Goal: Task Accomplishment & Management: Manage account settings

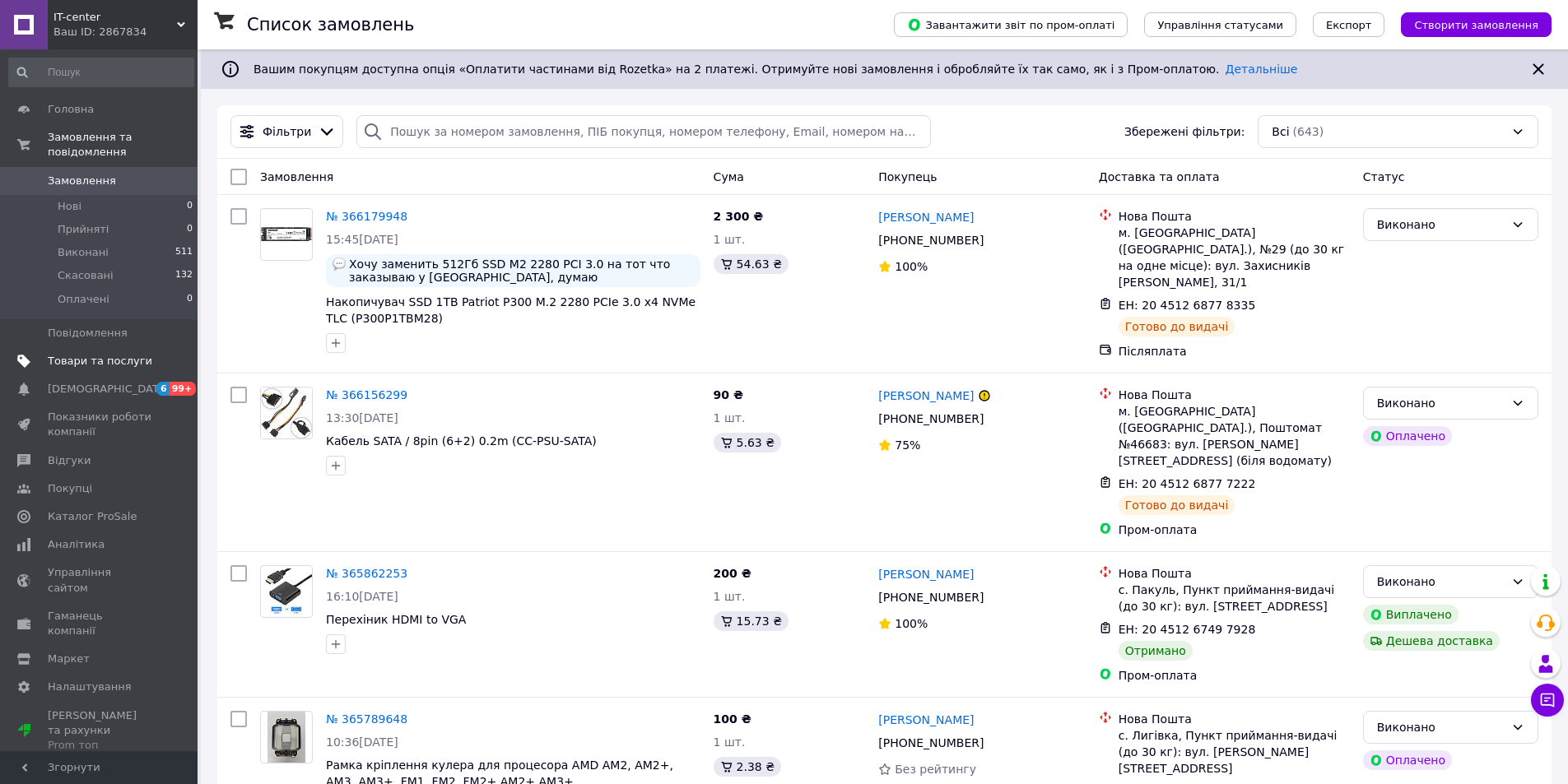
click at [85, 354] on span "Товари та послуги" at bounding box center [100, 361] width 105 height 15
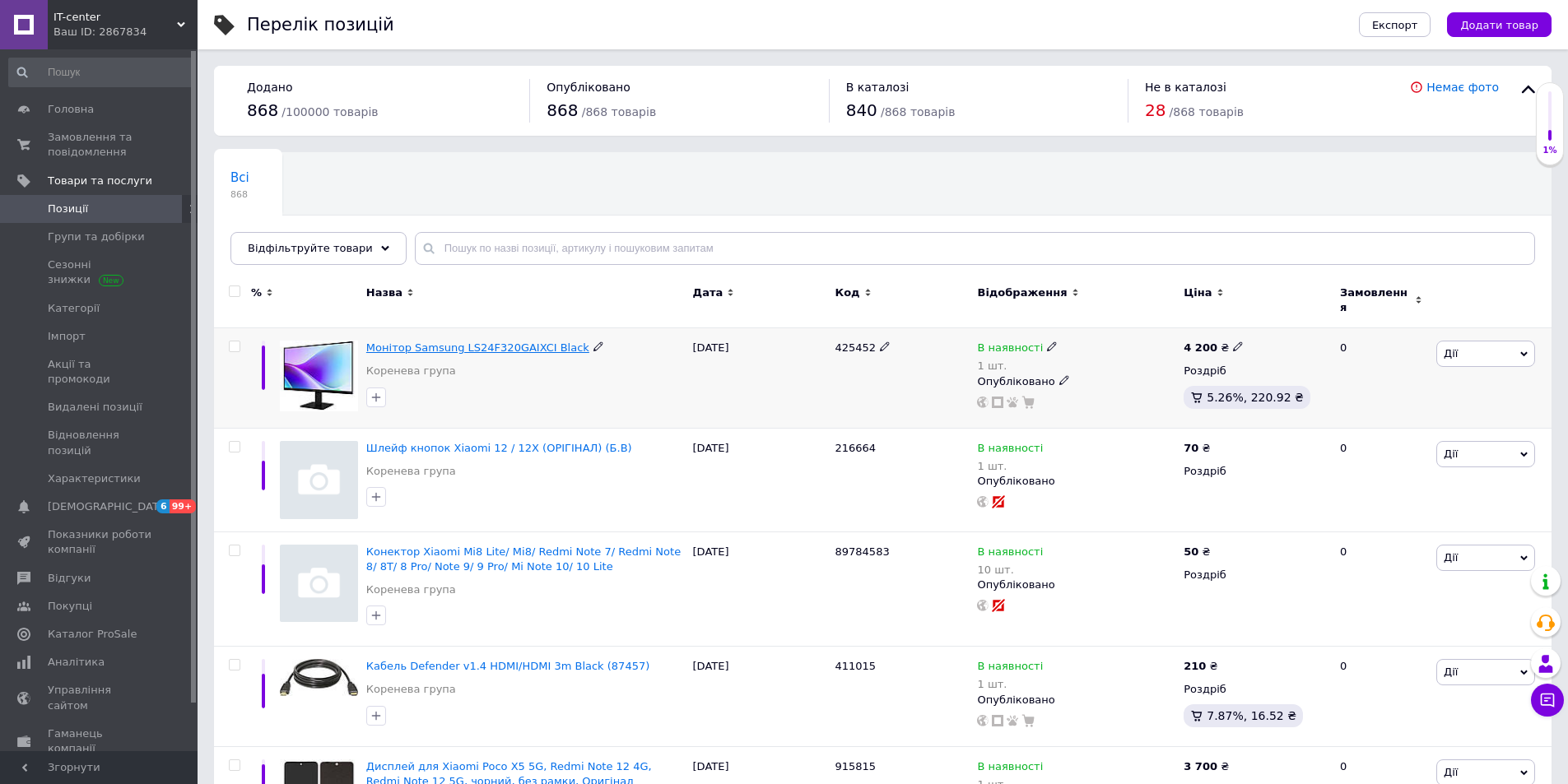
click at [539, 342] on span "Монітор Samsung LS24F320GAIXCI Black" at bounding box center [477, 347] width 223 height 12
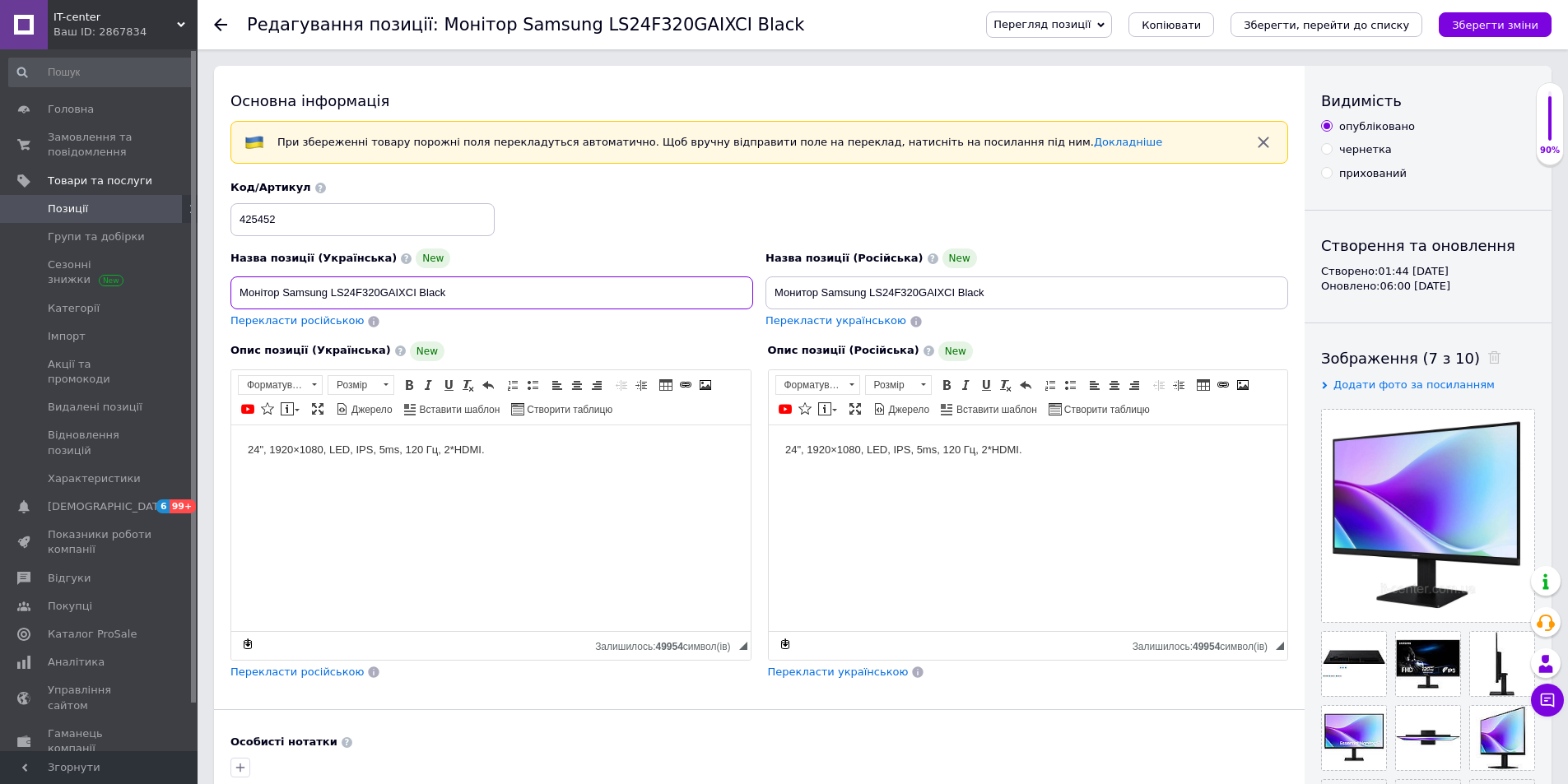
click at [620, 291] on input "Монітор Samsung LS24F320GAIXCI Black" at bounding box center [492, 292] width 523 height 33
type input "Монітор Samsung LS24F320GAIXCI Blackggggggggggggggggggggggggggggggggggggggggggg…"
click at [667, 222] on div "Код/Артикул 425452" at bounding box center [760, 208] width 1070 height 68
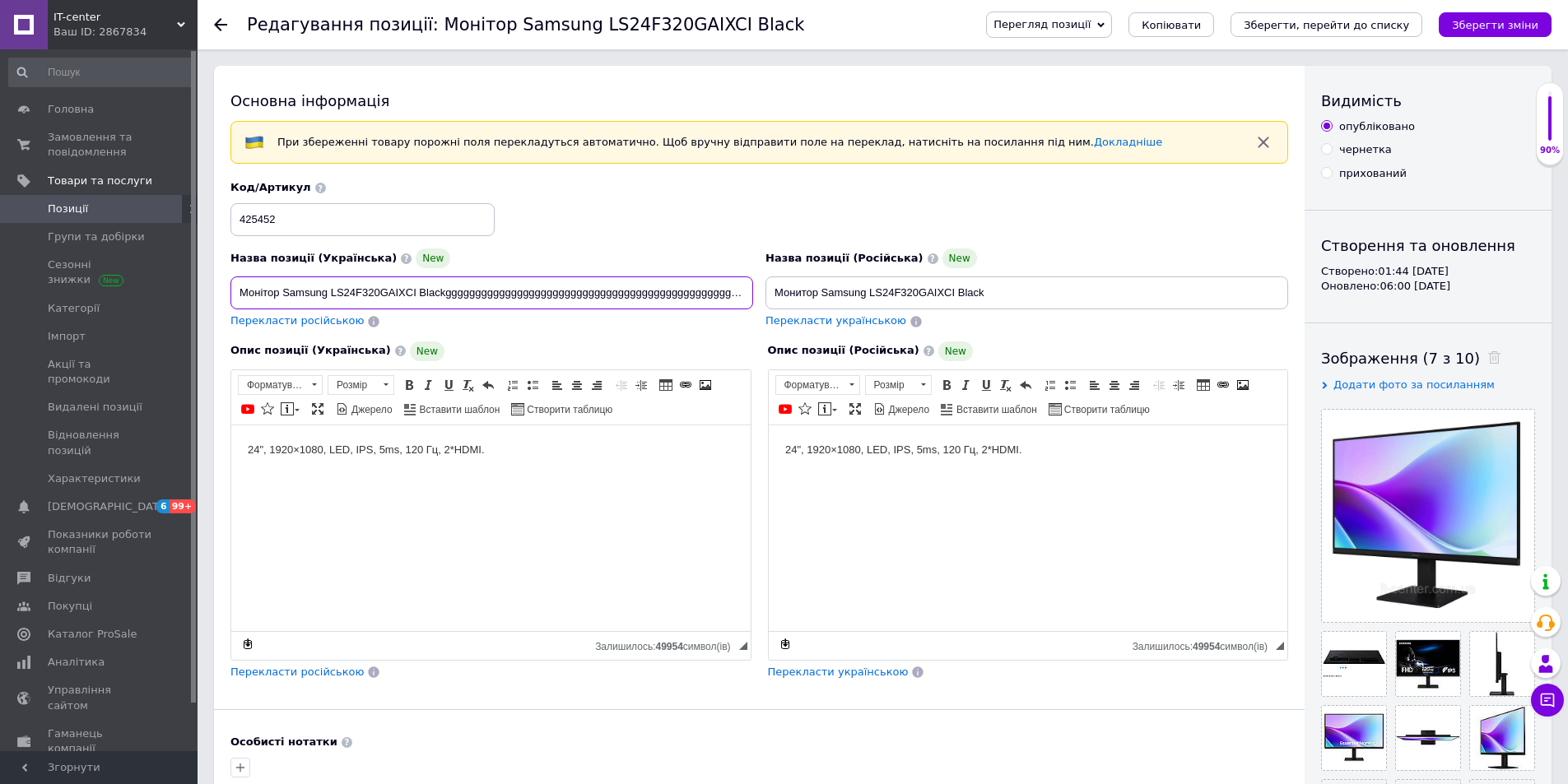
click at [678, 294] on input "Монітор Samsung LS24F320GAIXCI Blackggggggggggggggggggggggggggggggggggggggggggg…" at bounding box center [492, 292] width 523 height 33
click at [107, 105] on span "Головна" at bounding box center [100, 109] width 105 height 15
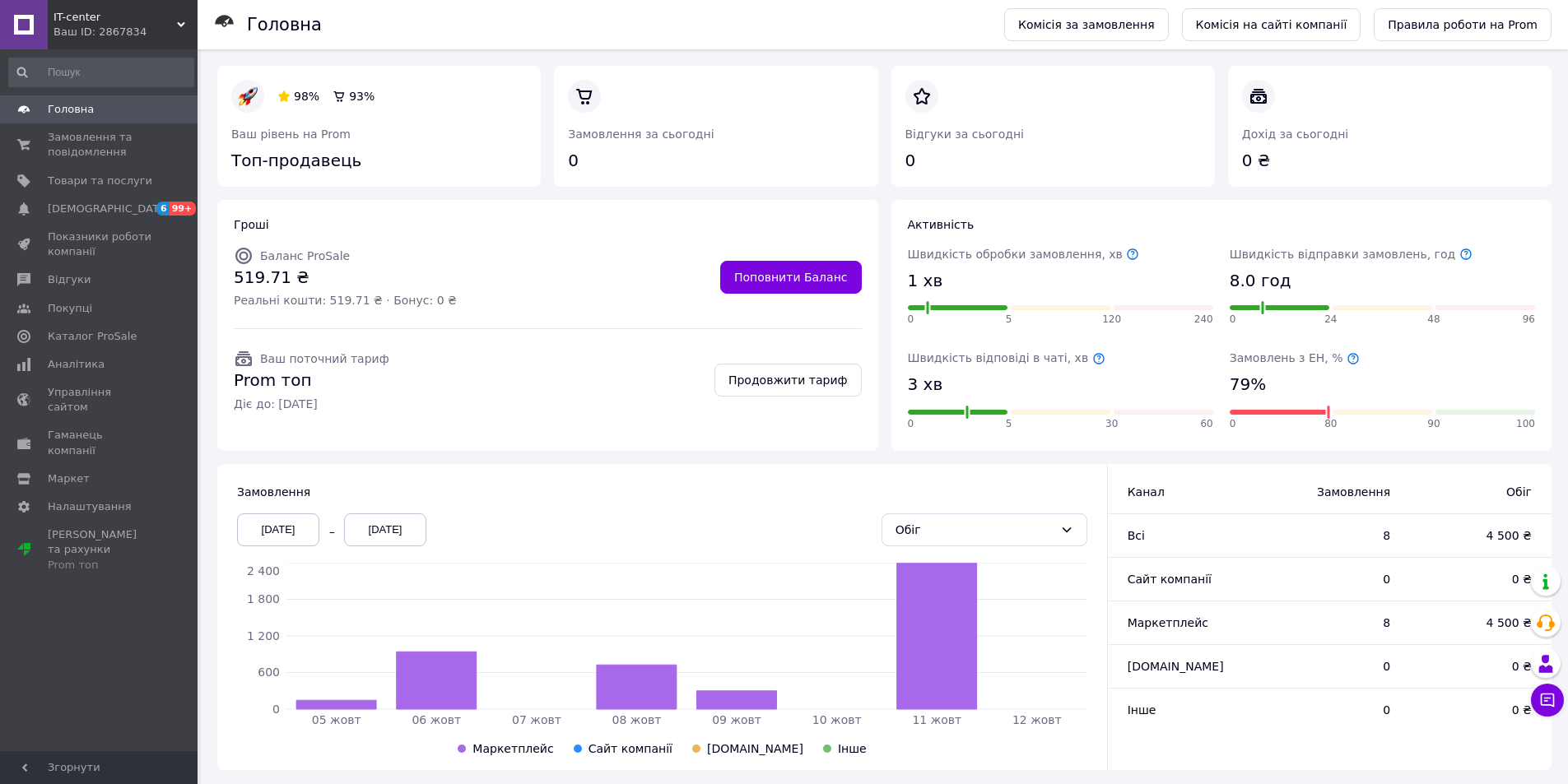
click at [1346, 360] on icon at bounding box center [1352, 358] width 13 height 13
click at [773, 385] on link "Продовжити тариф" at bounding box center [788, 380] width 147 height 33
click at [140, 527] on span "[PERSON_NAME] та рахунки Prom топ" at bounding box center [100, 550] width 105 height 45
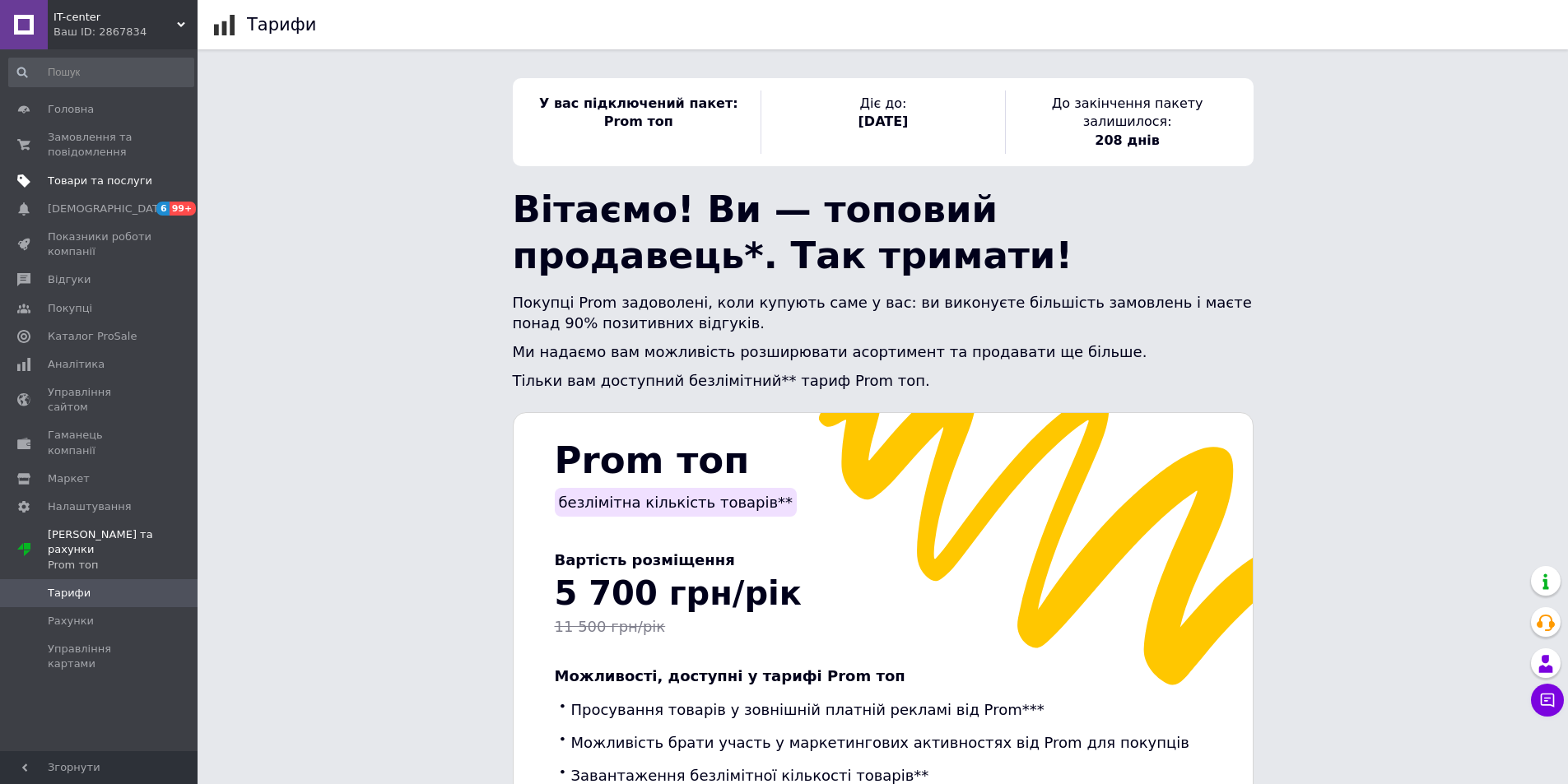
click at [107, 184] on span "Товари та послуги" at bounding box center [100, 181] width 105 height 15
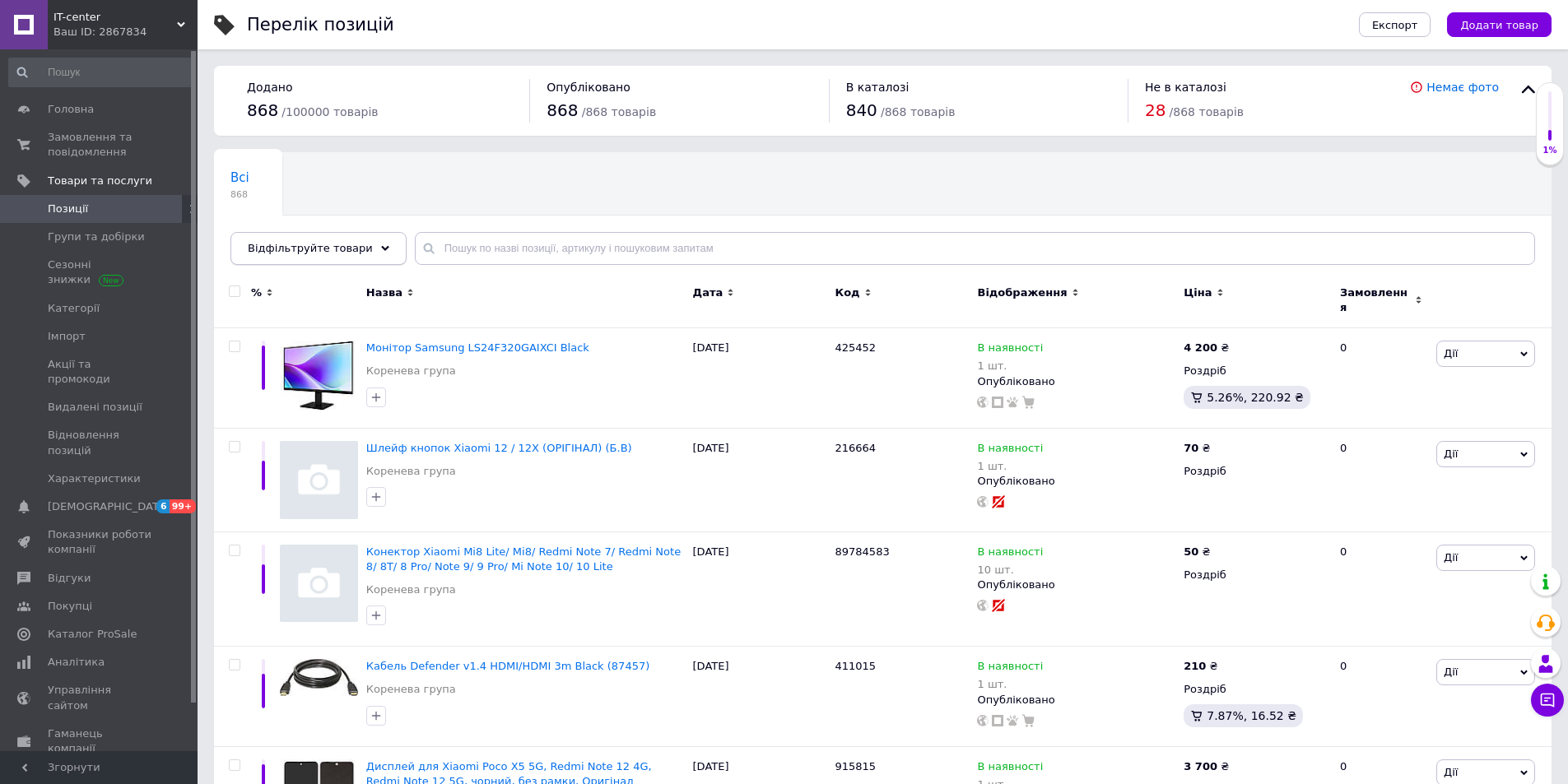
click at [302, 259] on div "Відфільтруйте товари" at bounding box center [318, 248] width 176 height 33
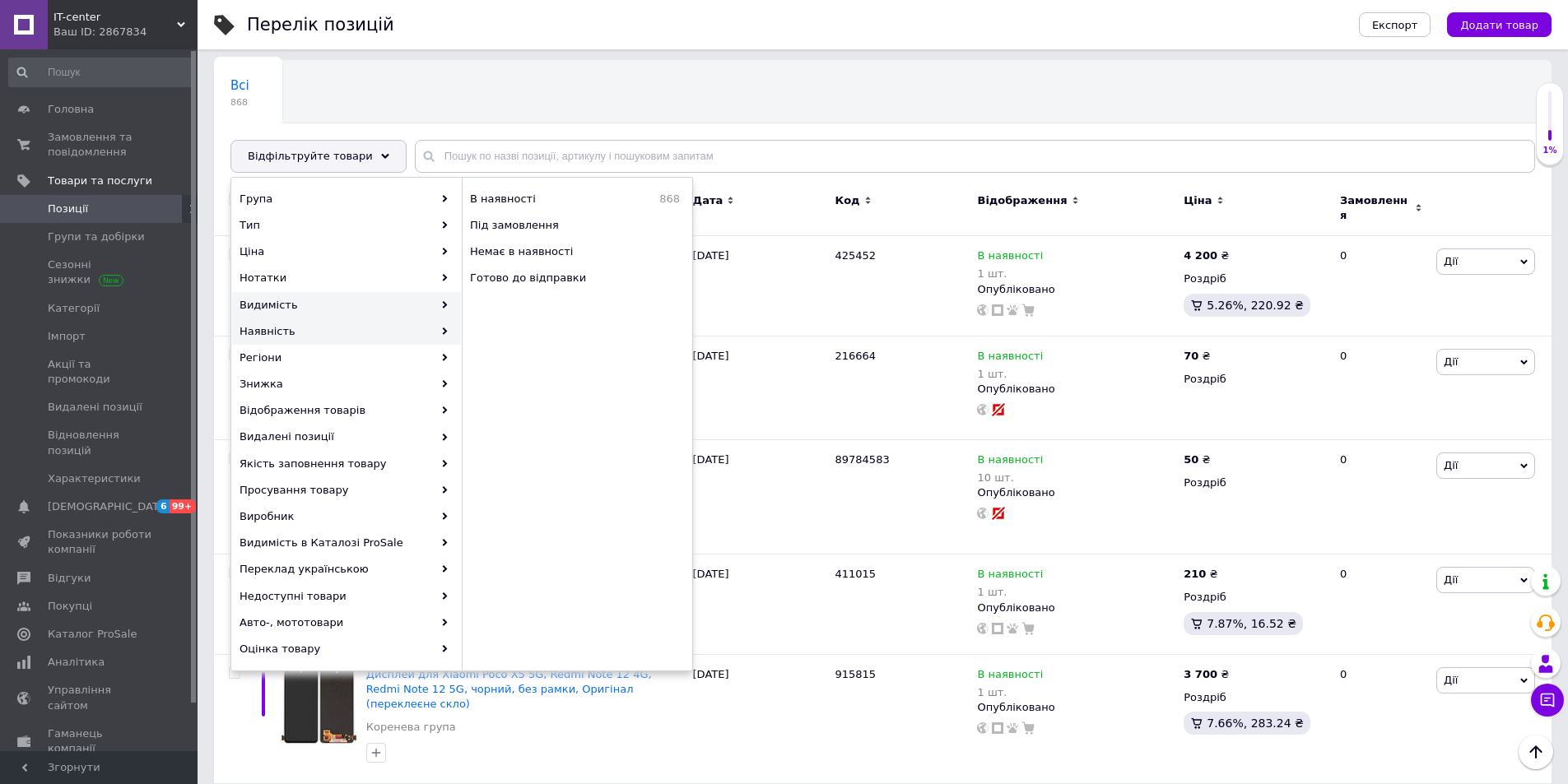
scroll to position [82, 0]
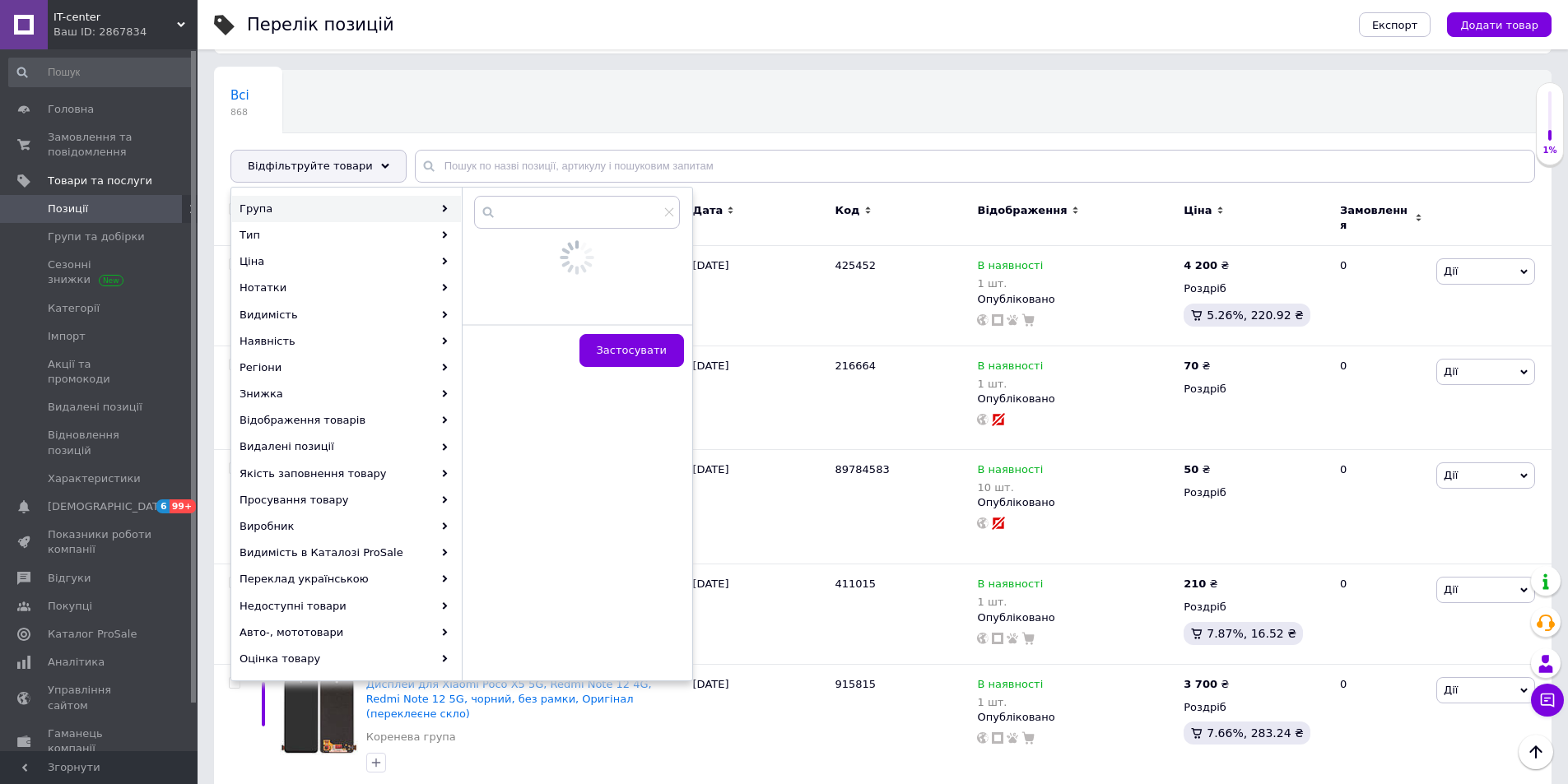
click at [412, 120] on div "Всі 868 Ok Відфільтровано... Зберегти" at bounding box center [320, 102] width 213 height 63
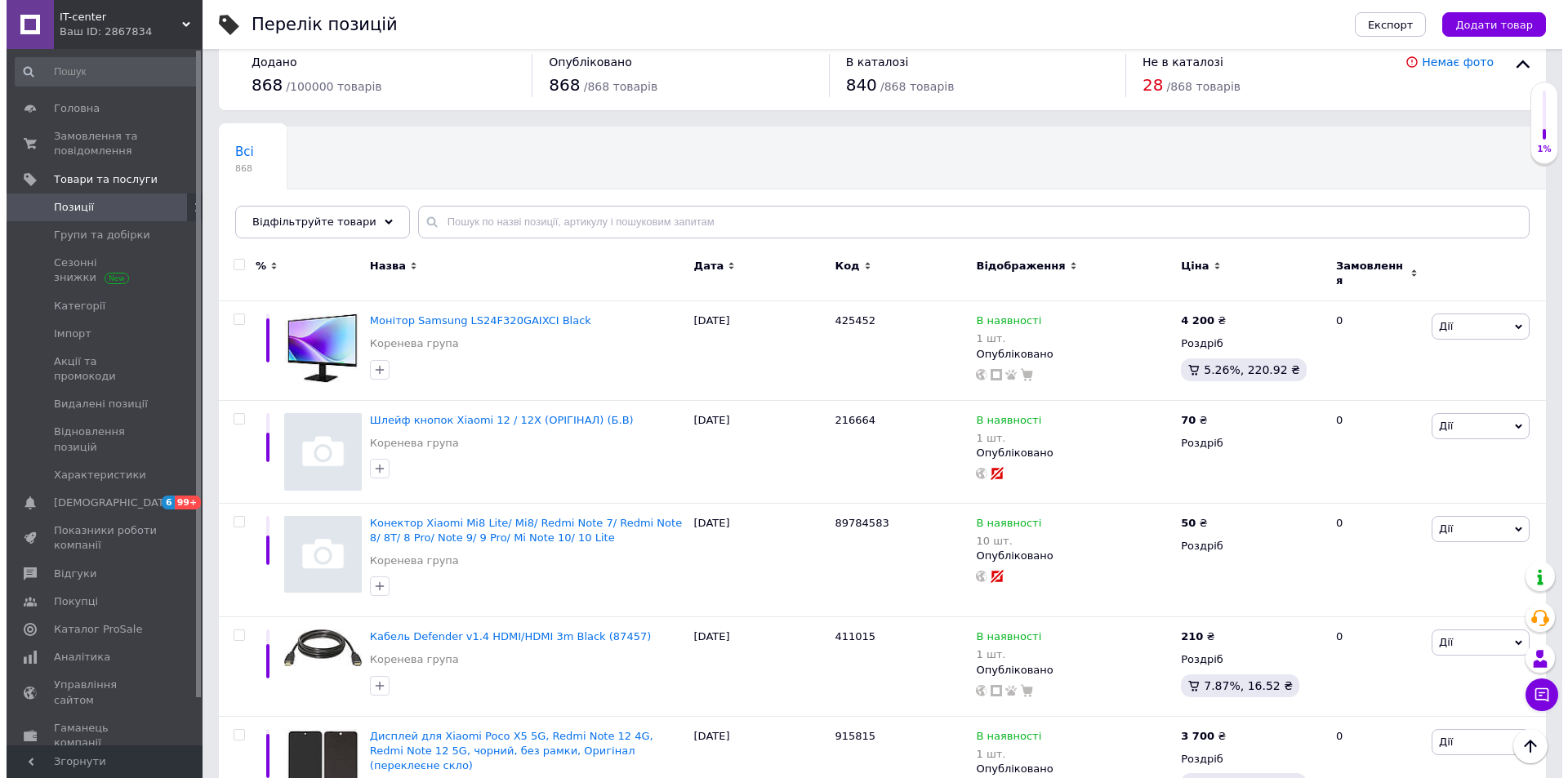
scroll to position [0, 0]
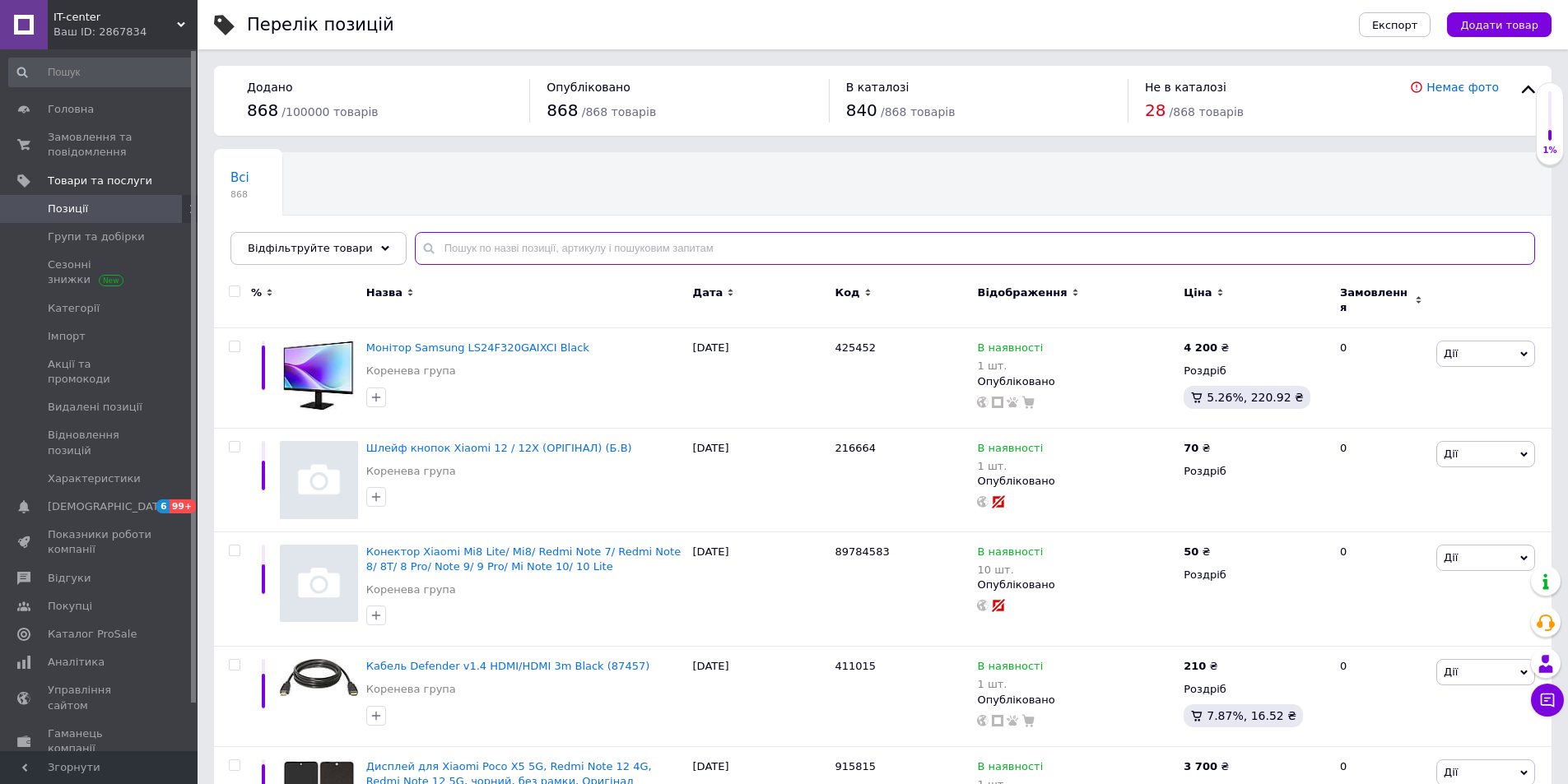
click at [602, 243] on input "text" at bounding box center [974, 248] width 1120 height 33
type input "913750"
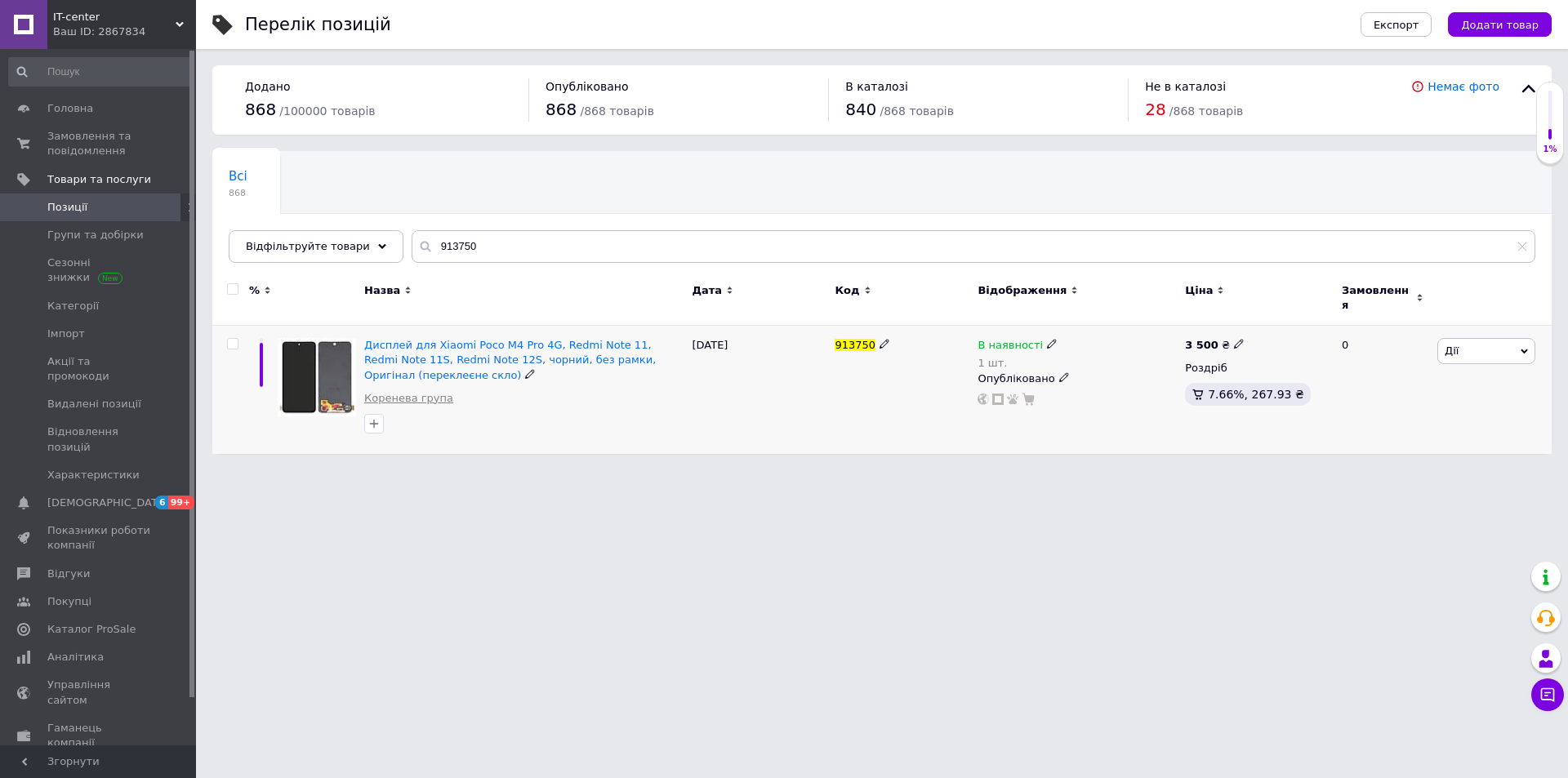
click at [413, 391] on link "Коренева група" at bounding box center [408, 398] width 89 height 15
